Goal: Find specific page/section: Find specific page/section

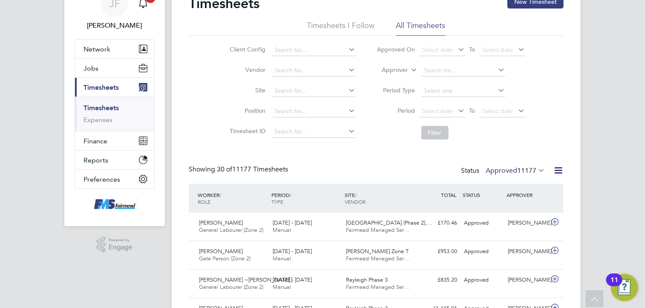
click at [100, 89] on span "Timesheets" at bounding box center [100, 87] width 35 height 8
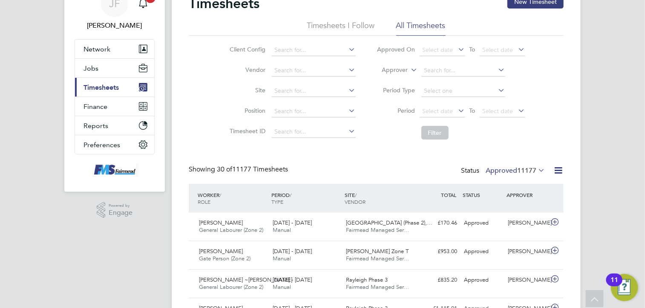
click at [98, 85] on span "Timesheets" at bounding box center [100, 87] width 35 height 8
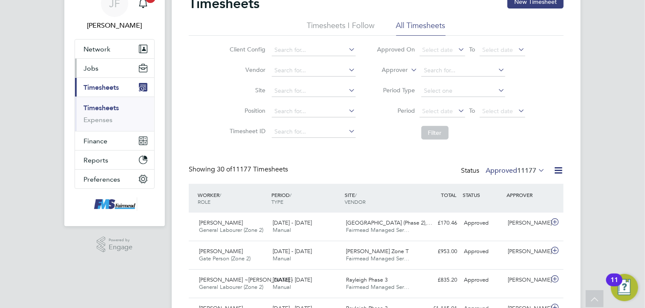
click at [95, 70] on span "Jobs" at bounding box center [90, 68] width 15 height 8
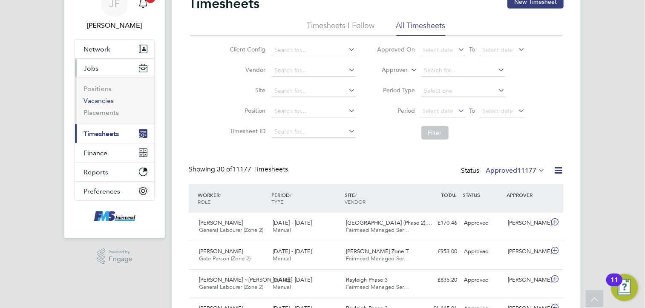
click at [97, 101] on link "Vacancies" at bounding box center [98, 101] width 30 height 8
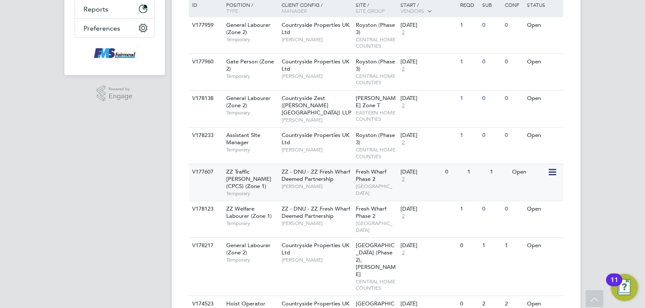
click at [366, 168] on span "Fresh Wharf Phase 2" at bounding box center [371, 175] width 31 height 14
